Goal: Task Accomplishment & Management: Use online tool/utility

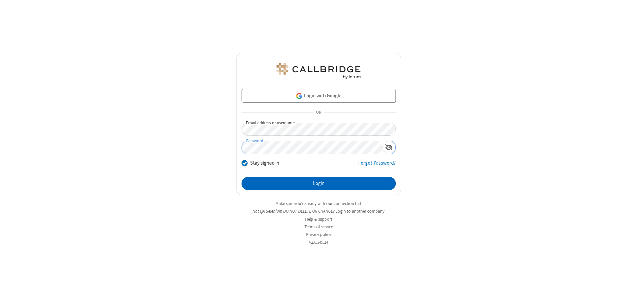
click at [318, 183] on button "Login" at bounding box center [318, 183] width 154 height 13
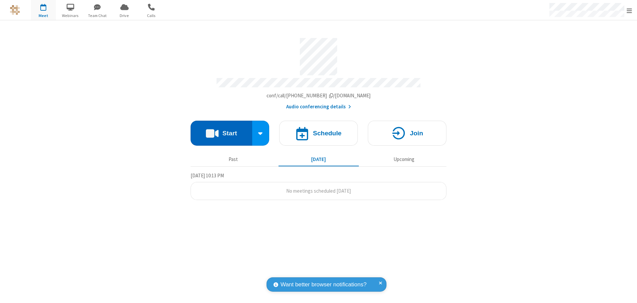
click at [221, 131] on button "Start" at bounding box center [222, 133] width 62 height 25
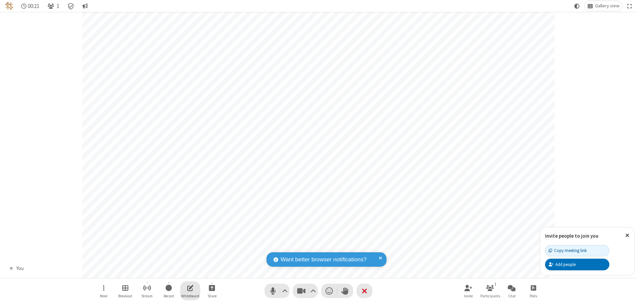
click at [190, 287] on span "Open shared whiteboard" at bounding box center [190, 287] width 6 height 8
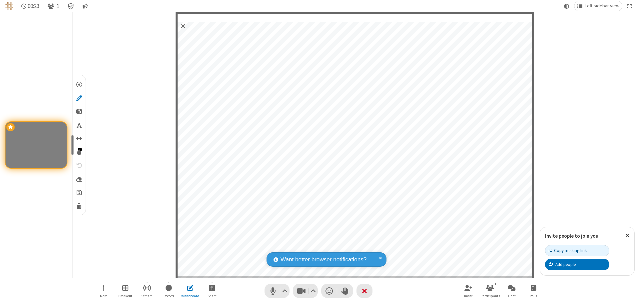
click at [79, 192] on span "Save" at bounding box center [79, 192] width 5 height 7
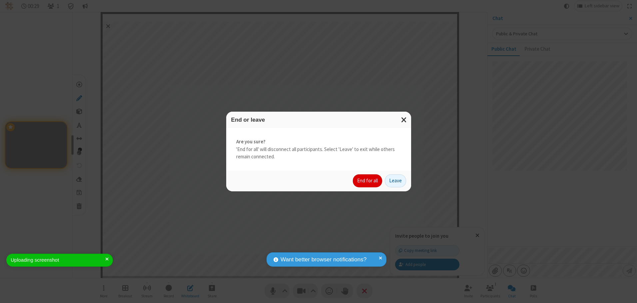
click at [368, 181] on button "End for all" at bounding box center [367, 180] width 29 height 13
